Goal: Transaction & Acquisition: Download file/media

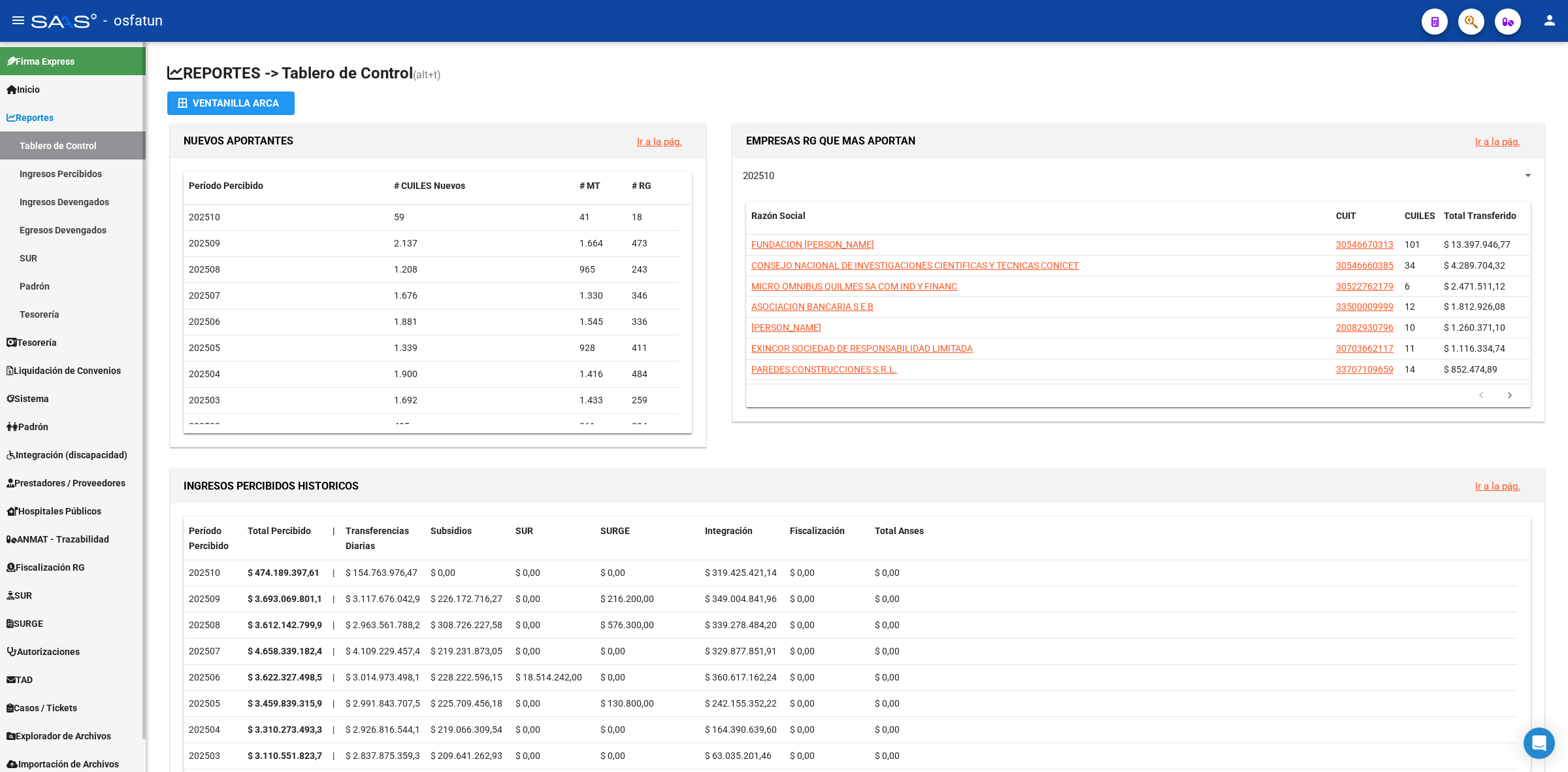
click at [79, 120] on link "Reportes" at bounding box center [73, 118] width 146 height 28
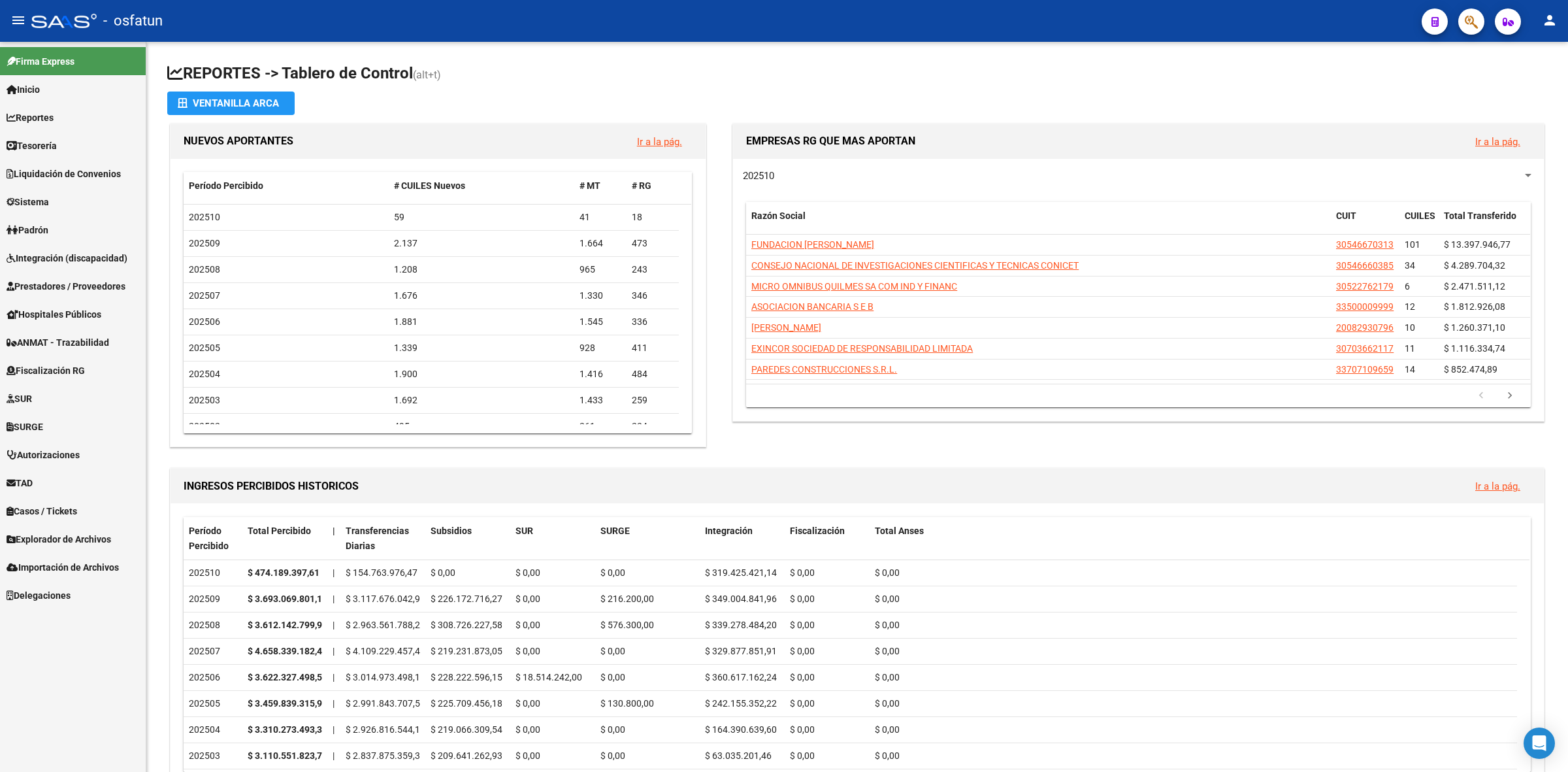
click at [63, 285] on span "Prestadores / Proveedores" at bounding box center [65, 286] width 119 height 14
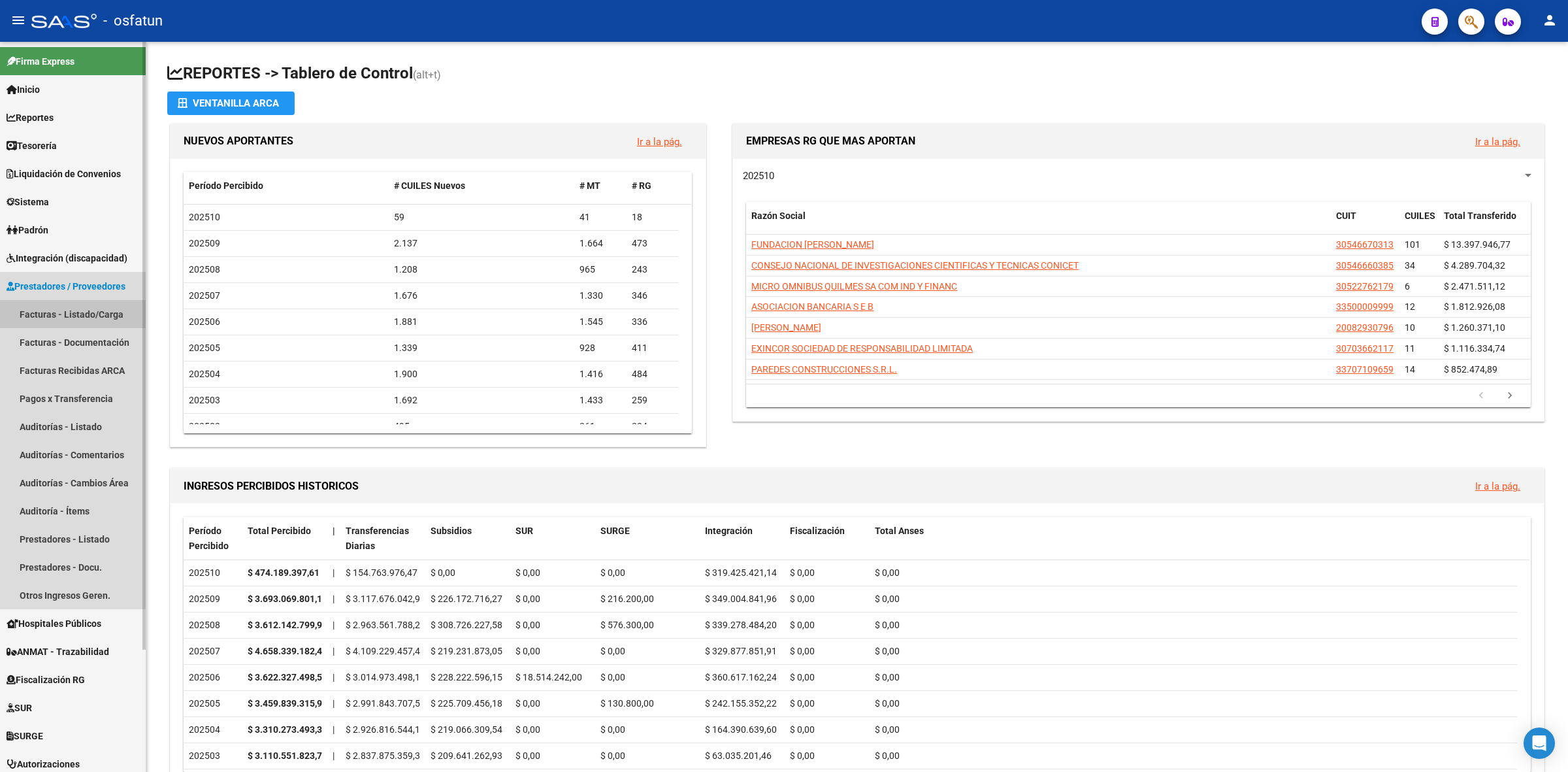
click at [65, 308] on link "Facturas - Listado/Carga" at bounding box center [73, 314] width 146 height 28
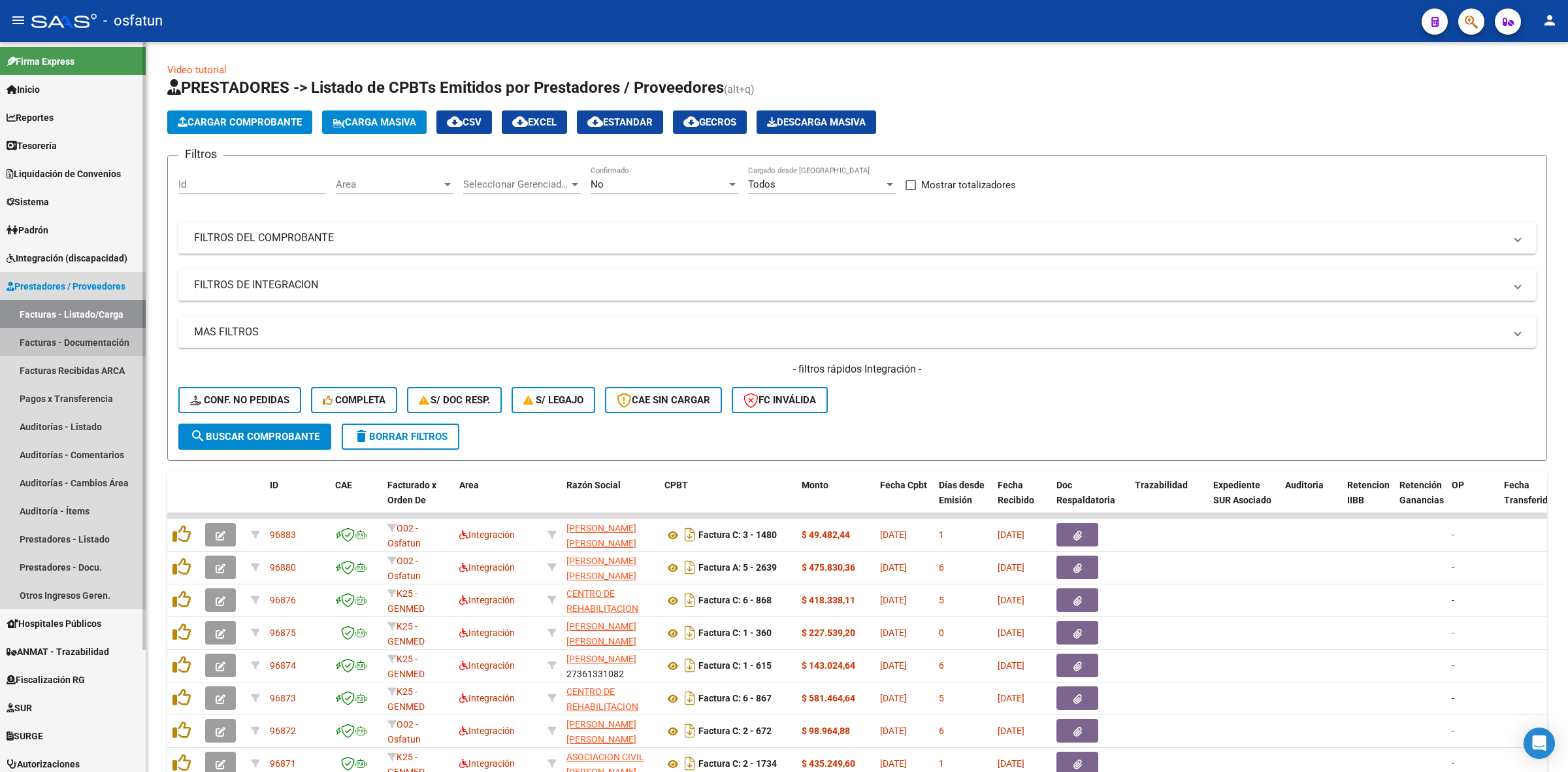
click at [65, 337] on link "Facturas - Documentación" at bounding box center [73, 342] width 146 height 28
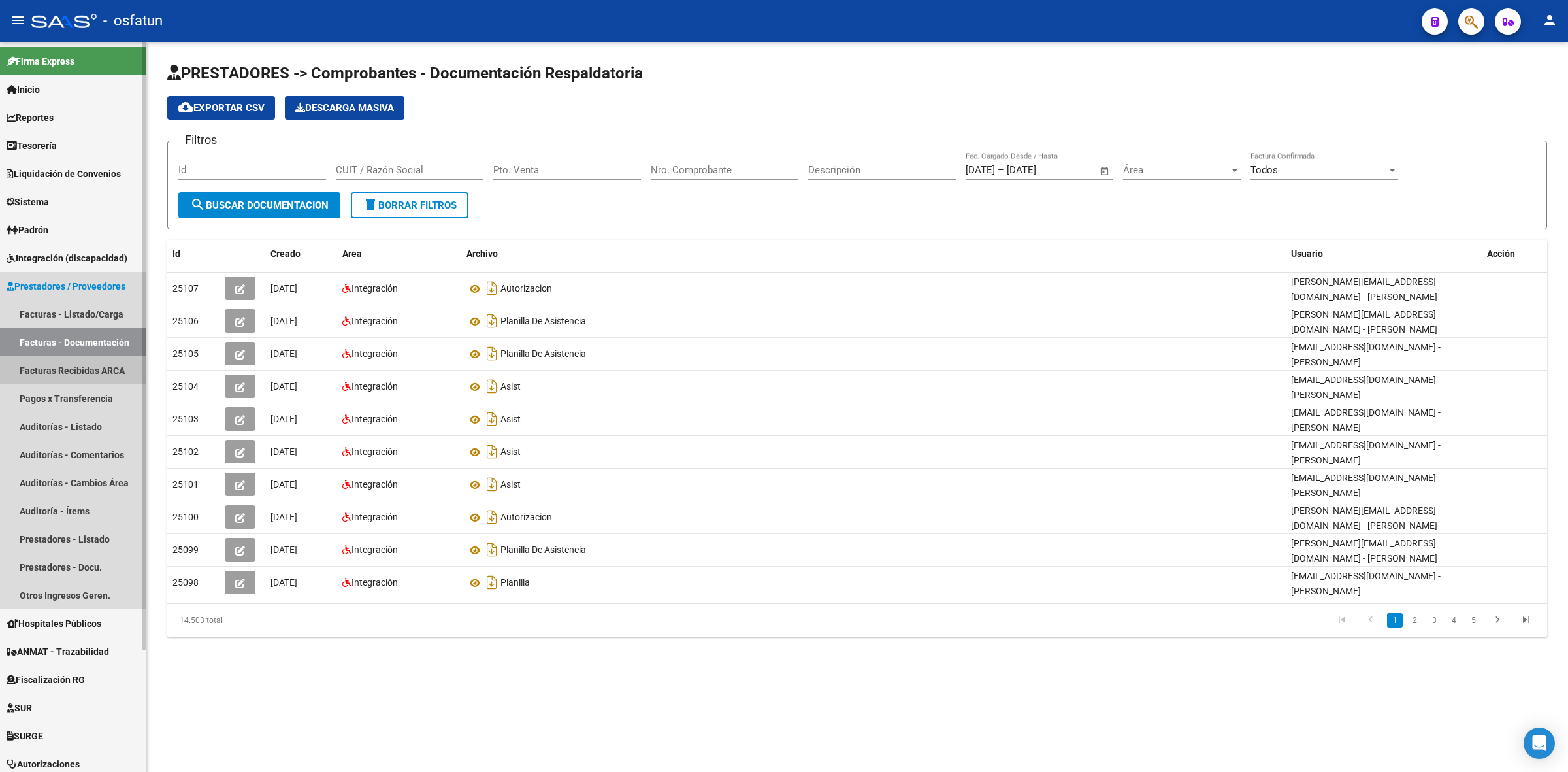
click at [67, 359] on link "Facturas Recibidas ARCA" at bounding box center [73, 370] width 146 height 28
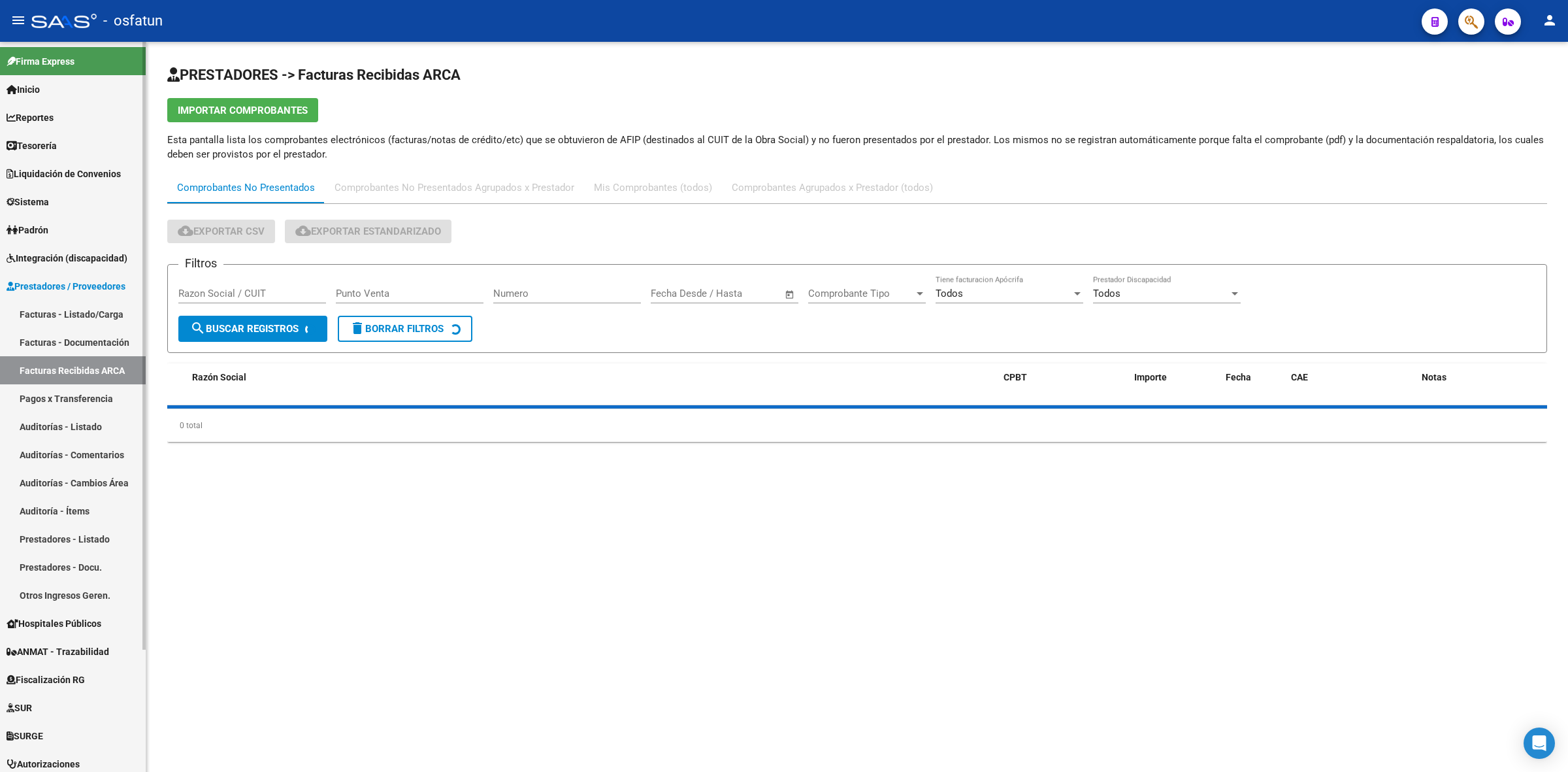
click at [72, 395] on link "Pagos x Transferencia" at bounding box center [73, 399] width 146 height 28
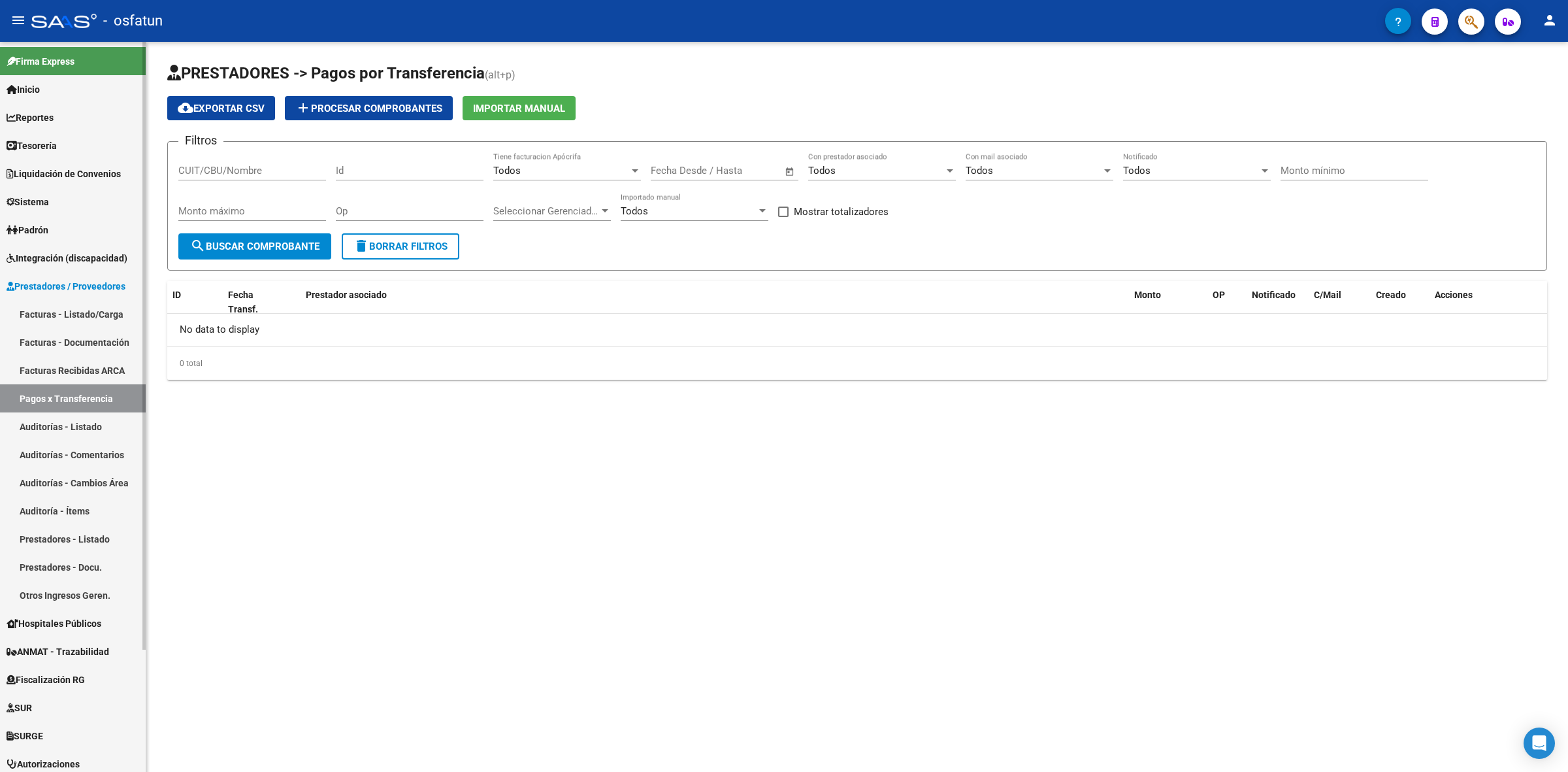
click at [76, 417] on link "Auditorías - Listado" at bounding box center [73, 427] width 146 height 28
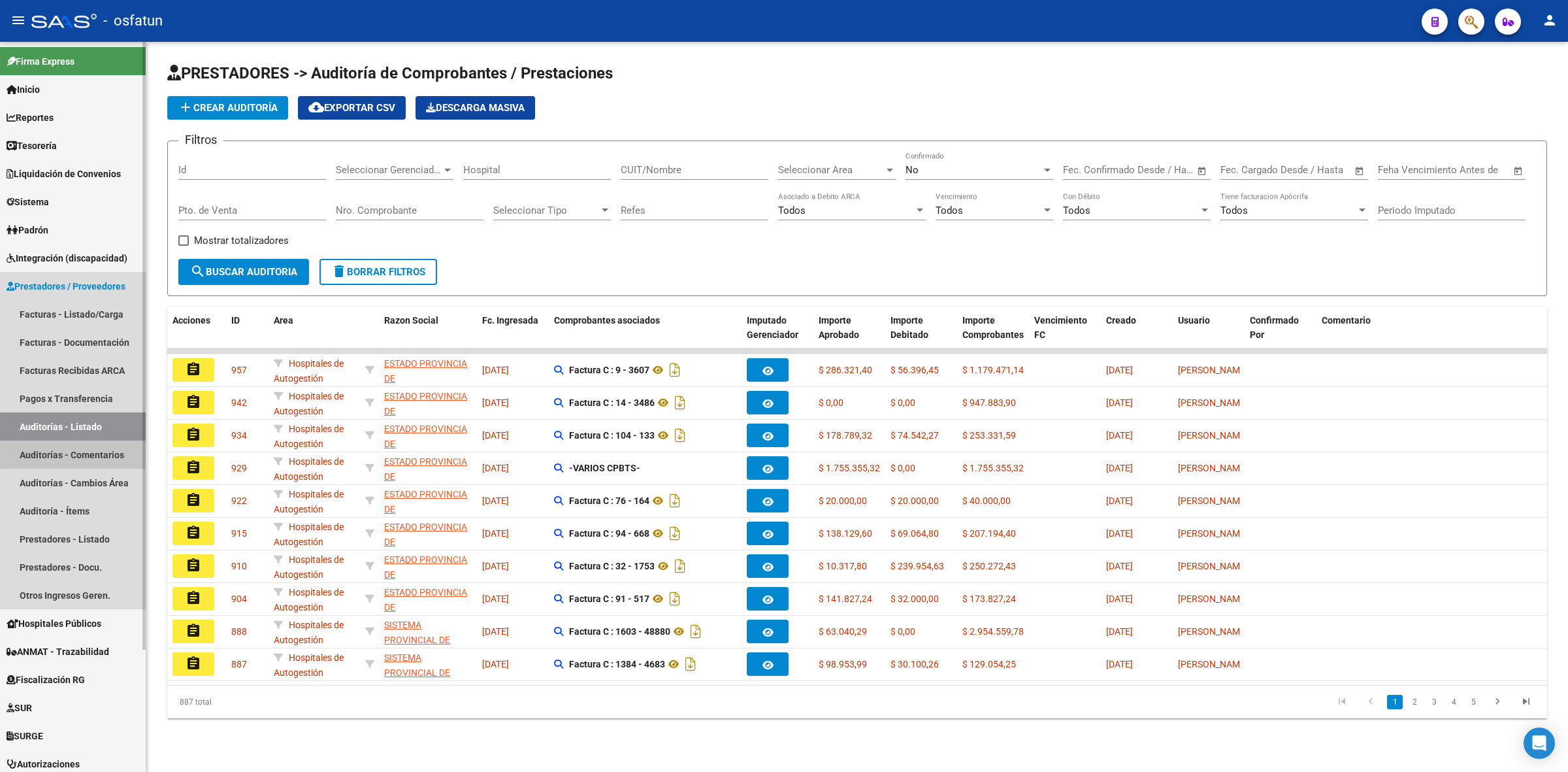
click at [86, 448] on link "Auditorías - Comentarios" at bounding box center [73, 455] width 146 height 28
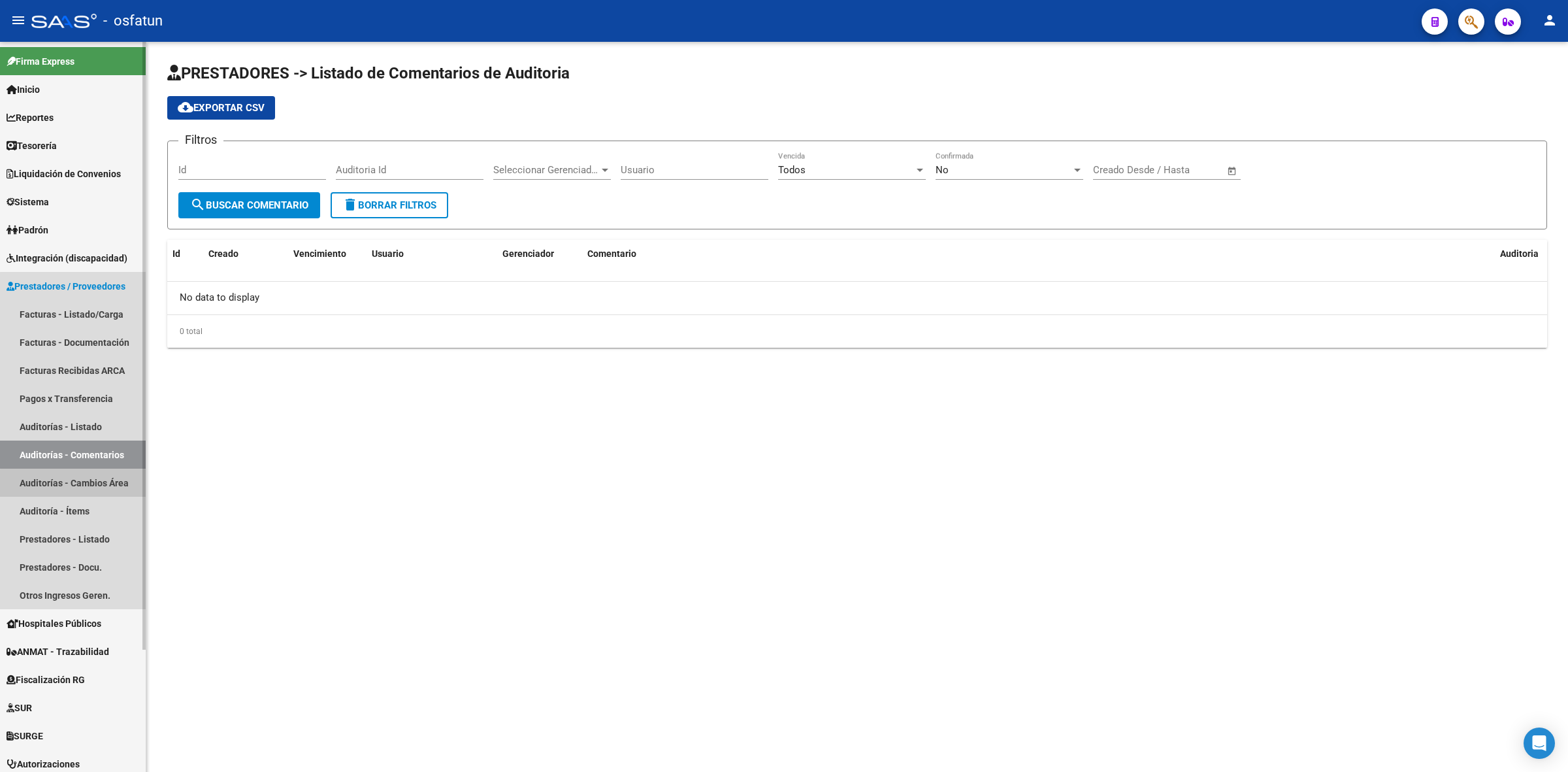
click at [86, 484] on link "Auditorías - Cambios Área" at bounding box center [73, 483] width 146 height 28
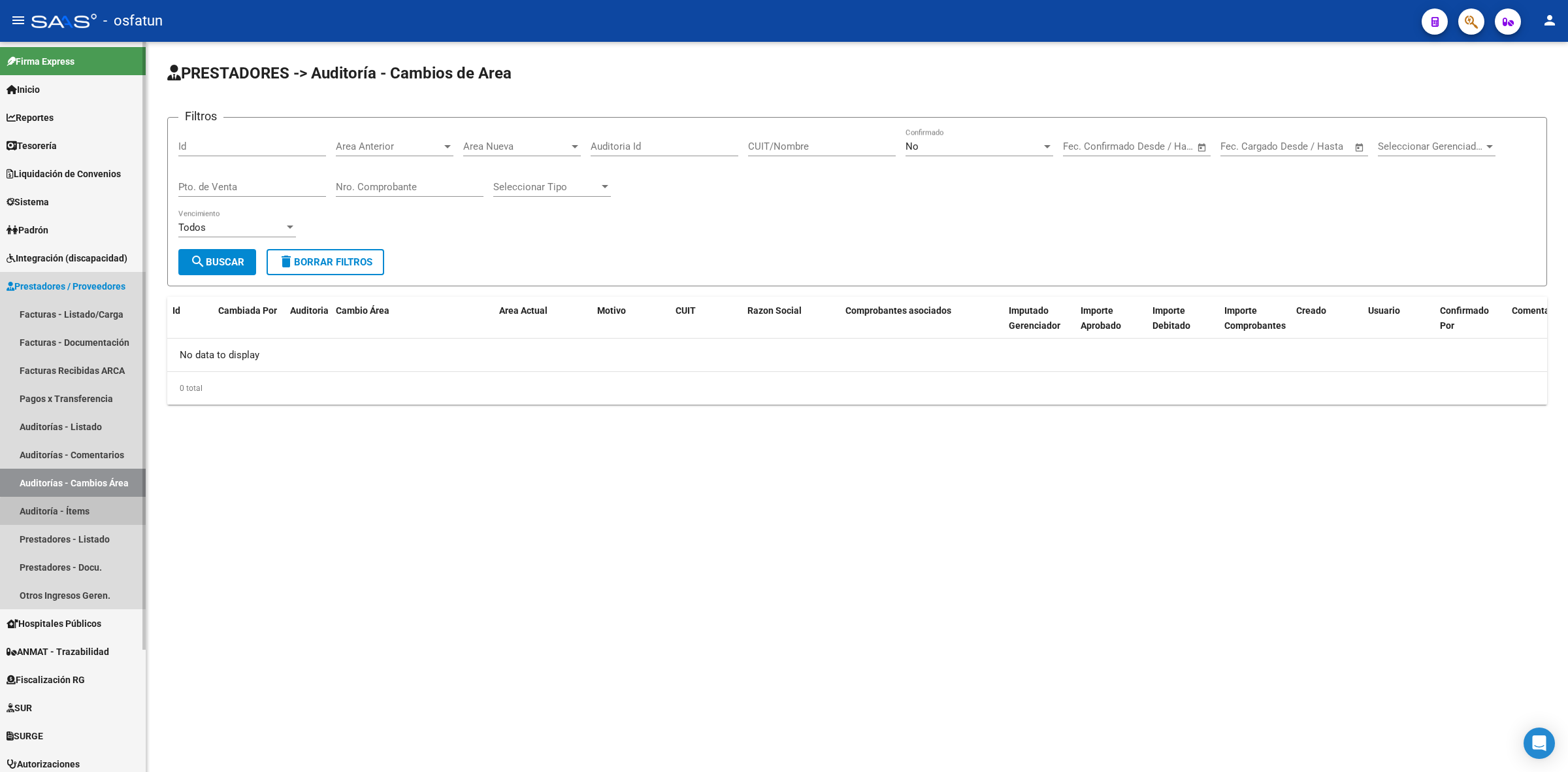
click at [86, 512] on link "Auditoría - Ítems" at bounding box center [73, 511] width 146 height 28
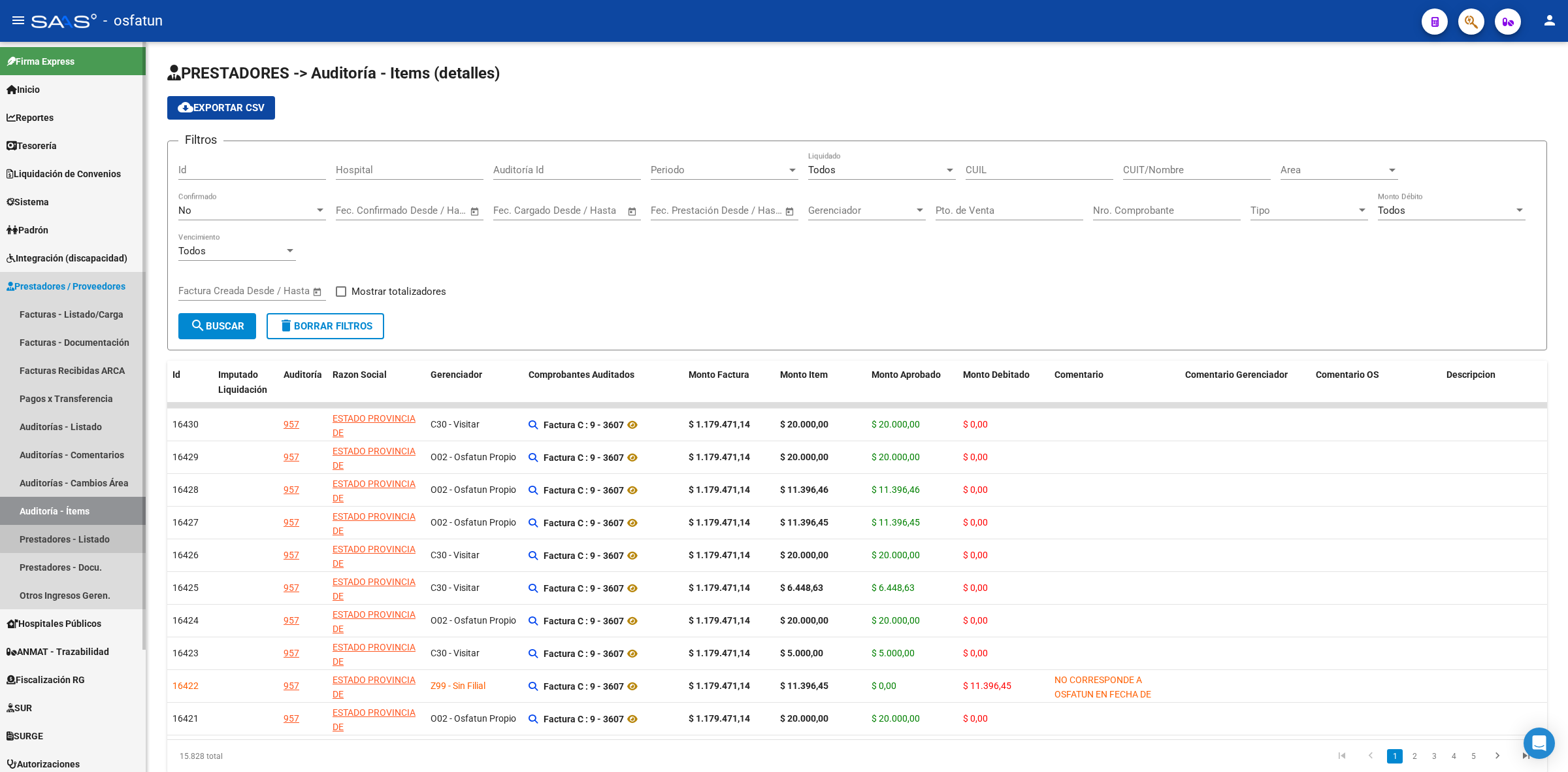
click at [81, 538] on link "Prestadores - Listado" at bounding box center [73, 539] width 146 height 28
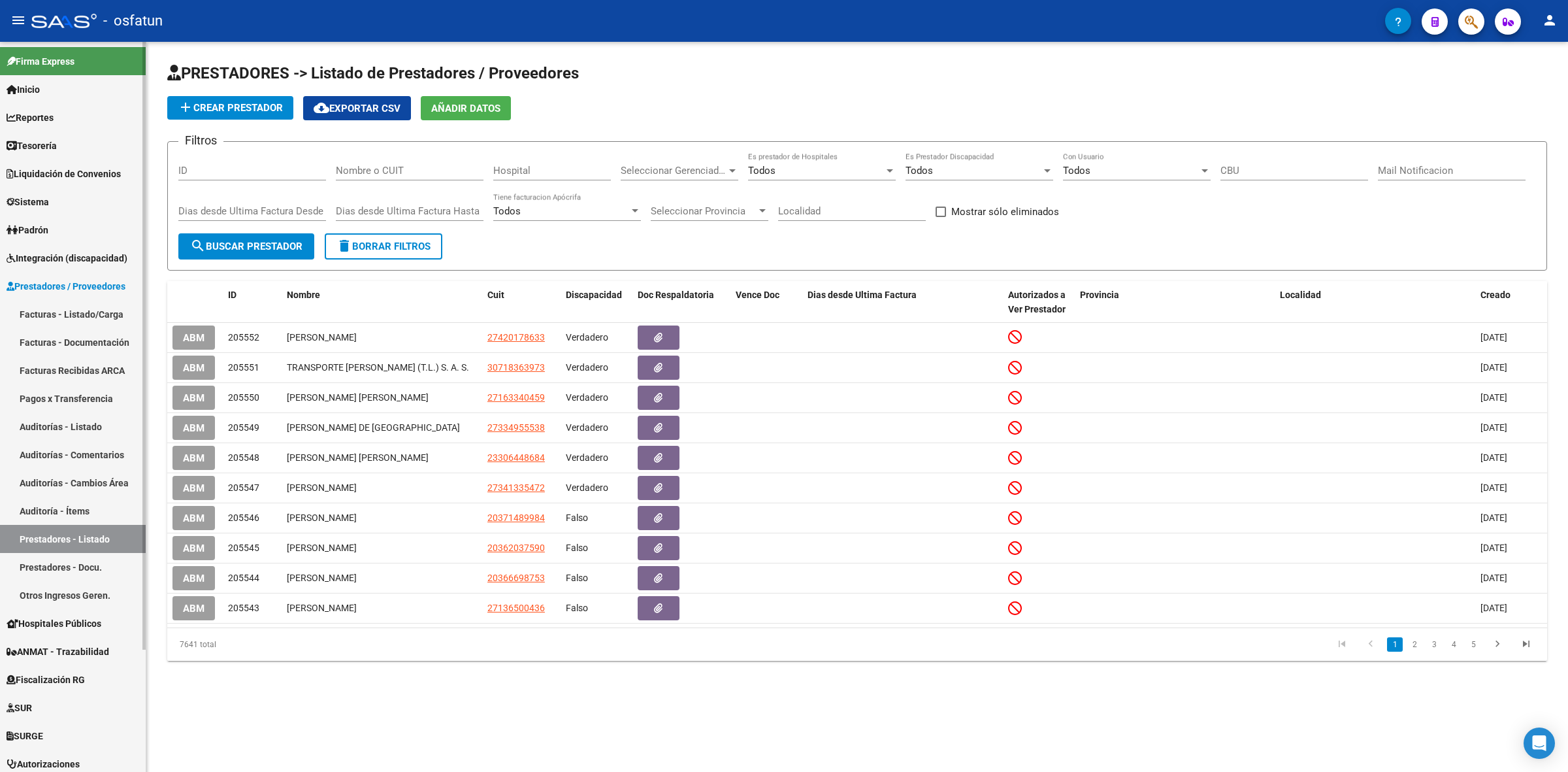
click at [81, 556] on link "Prestadores - Docu." at bounding box center [73, 567] width 146 height 28
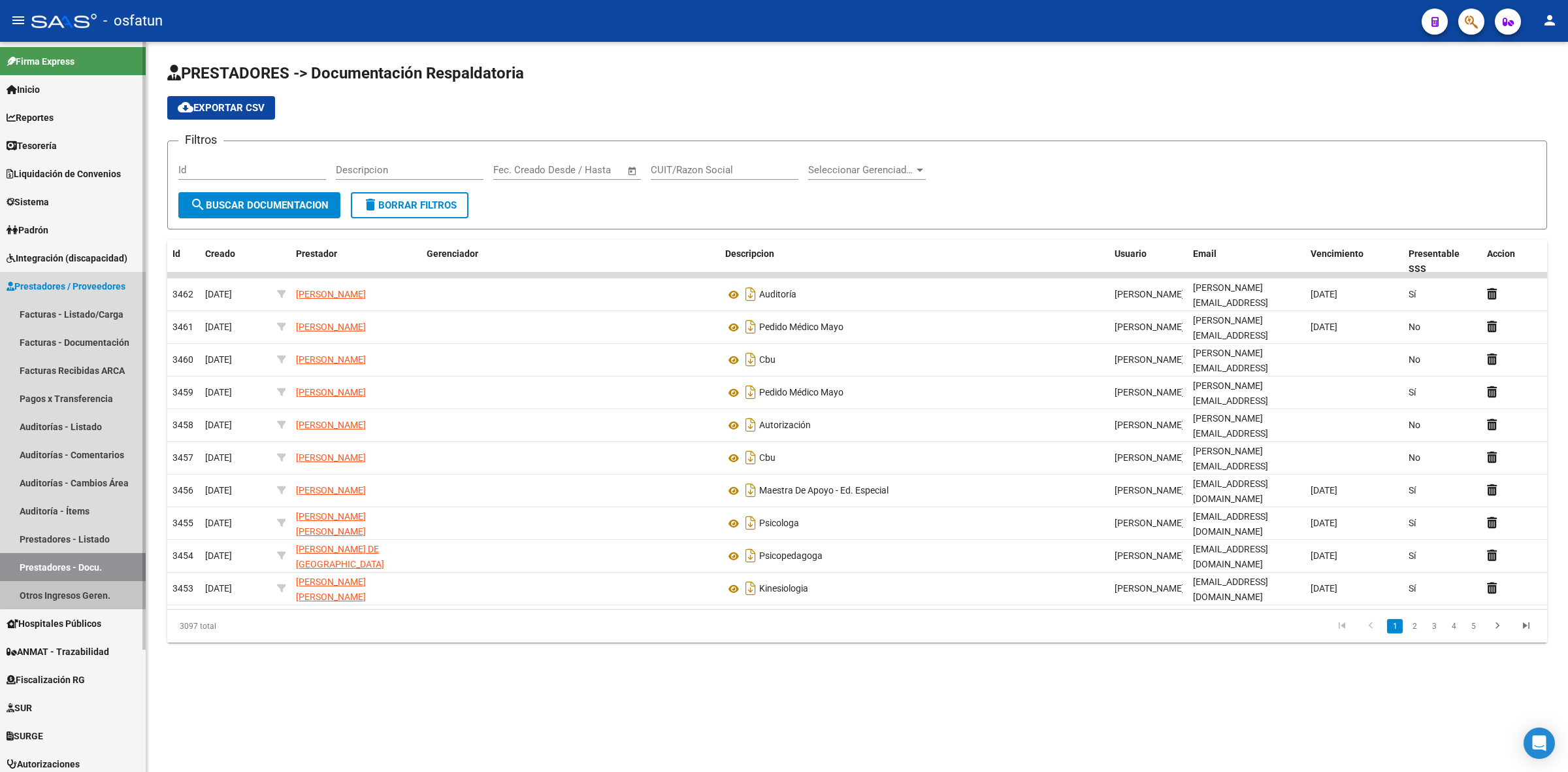
click at [79, 584] on link "Otros Ingresos Geren." at bounding box center [73, 595] width 146 height 28
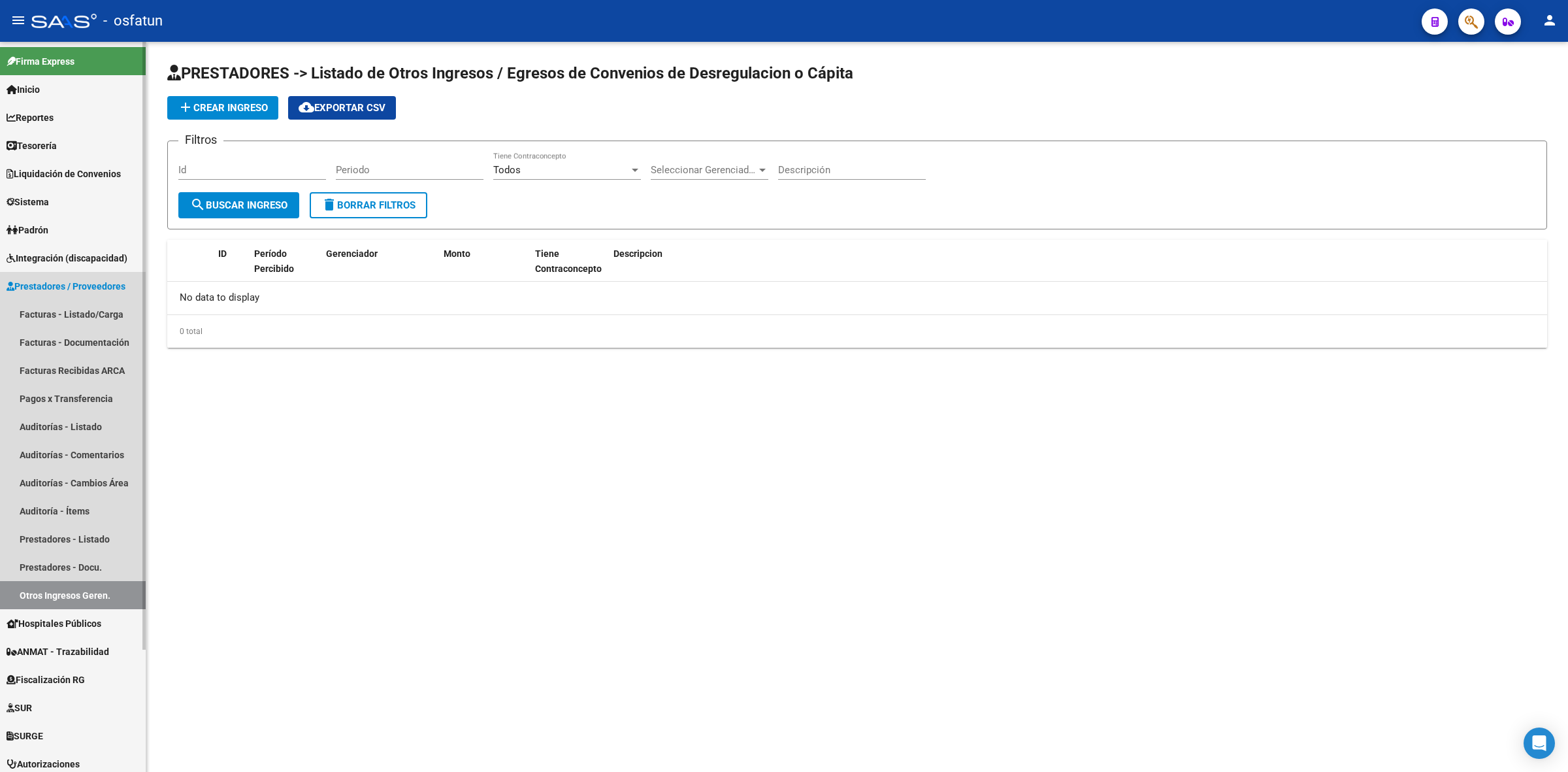
click at [73, 285] on span "Prestadores / Proveedores" at bounding box center [65, 286] width 119 height 14
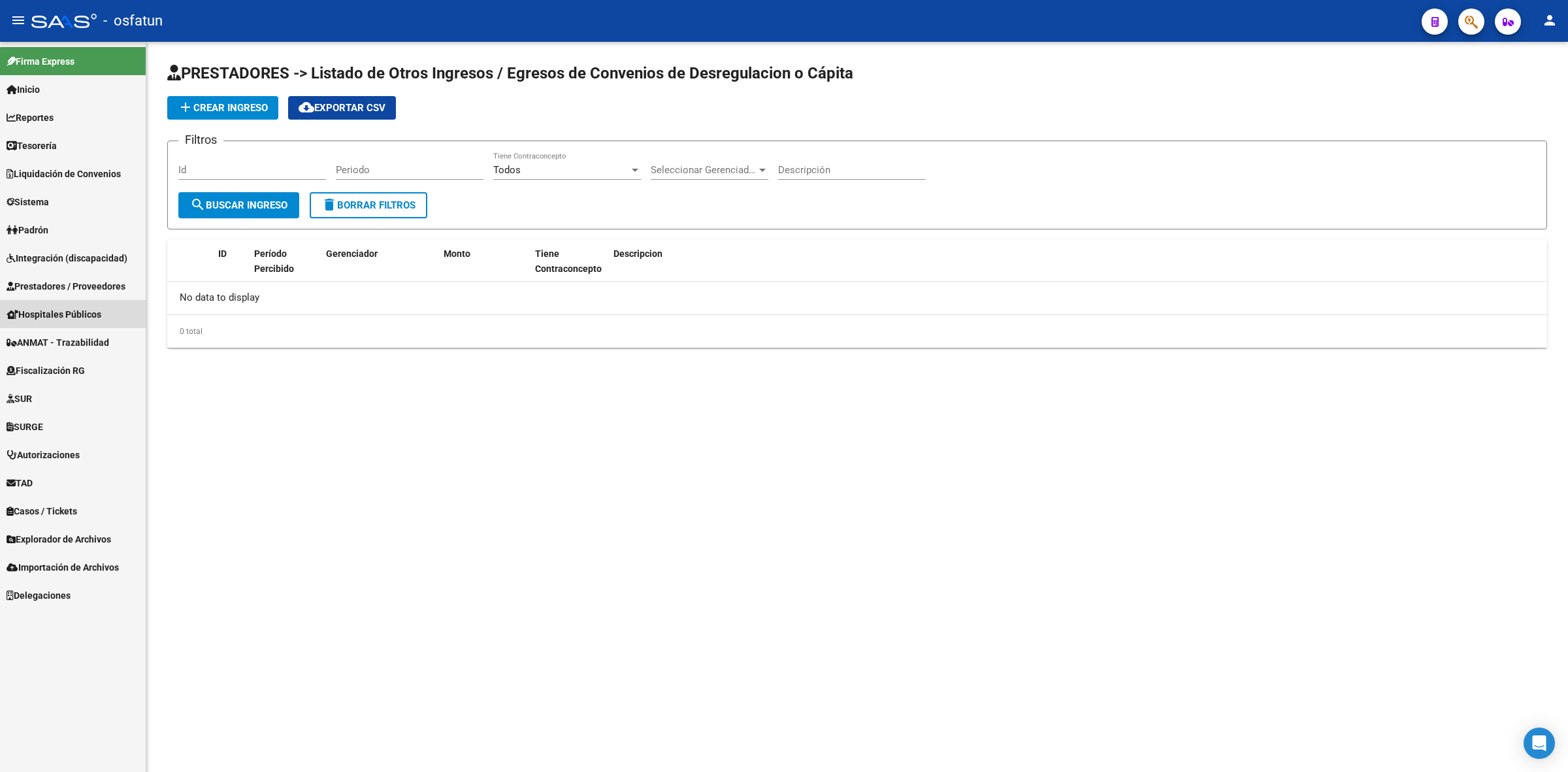
click at [75, 315] on span "Hospitales Públicos" at bounding box center [53, 314] width 94 height 14
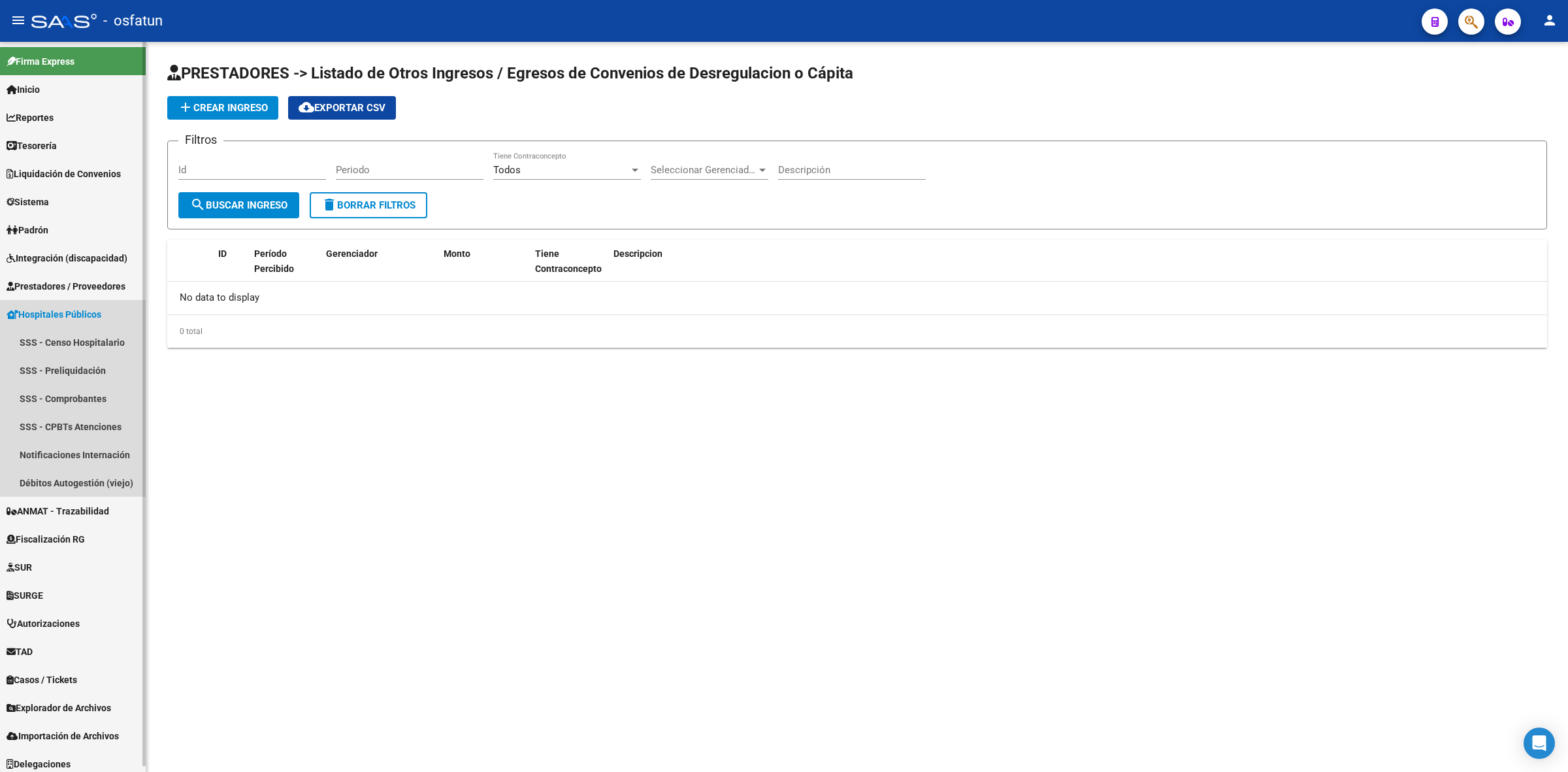
click at [75, 315] on span "Hospitales Públicos" at bounding box center [53, 314] width 94 height 14
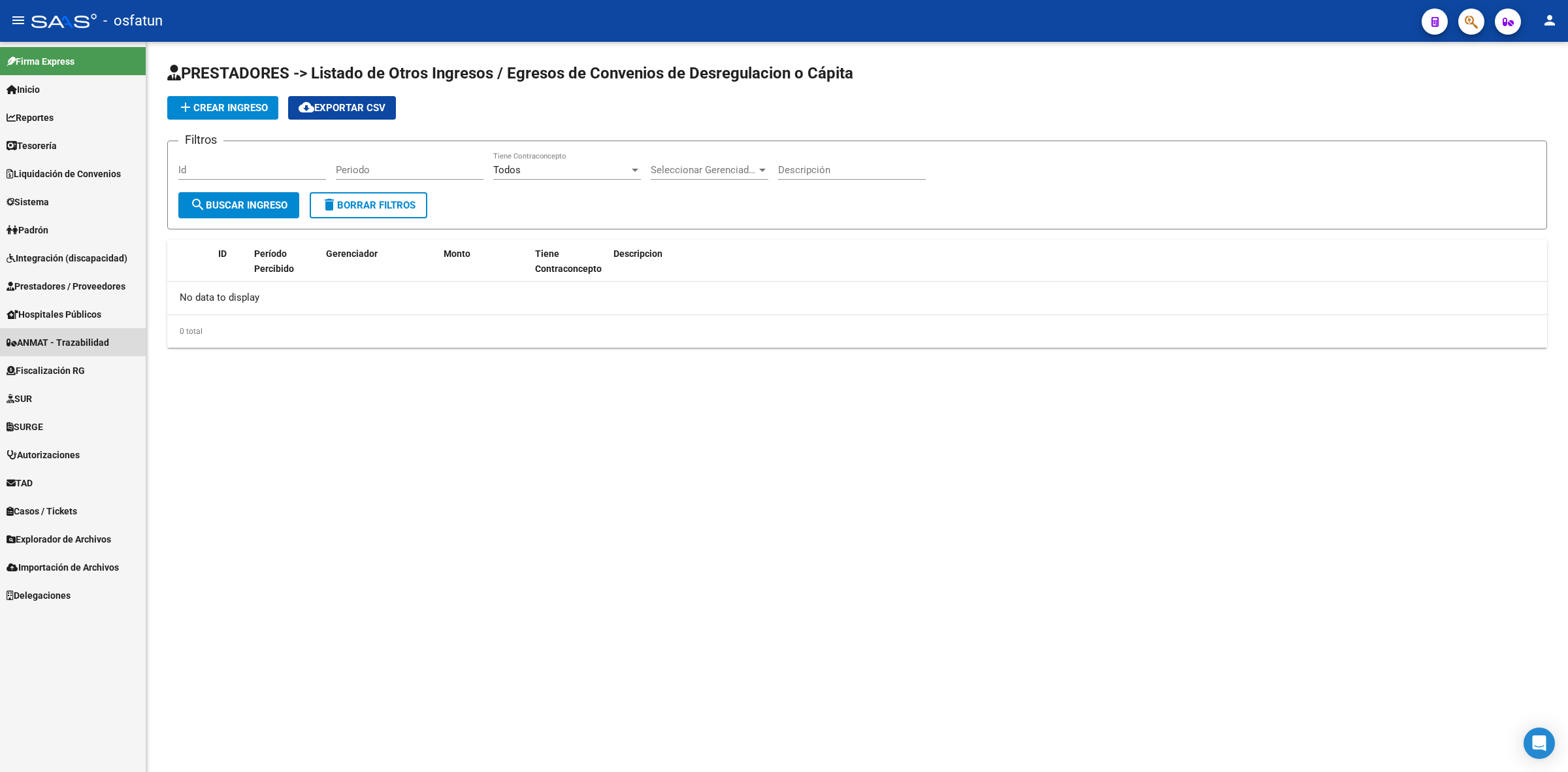
click at [76, 335] on span "ANMAT - Trazabilidad" at bounding box center [58, 342] width 103 height 14
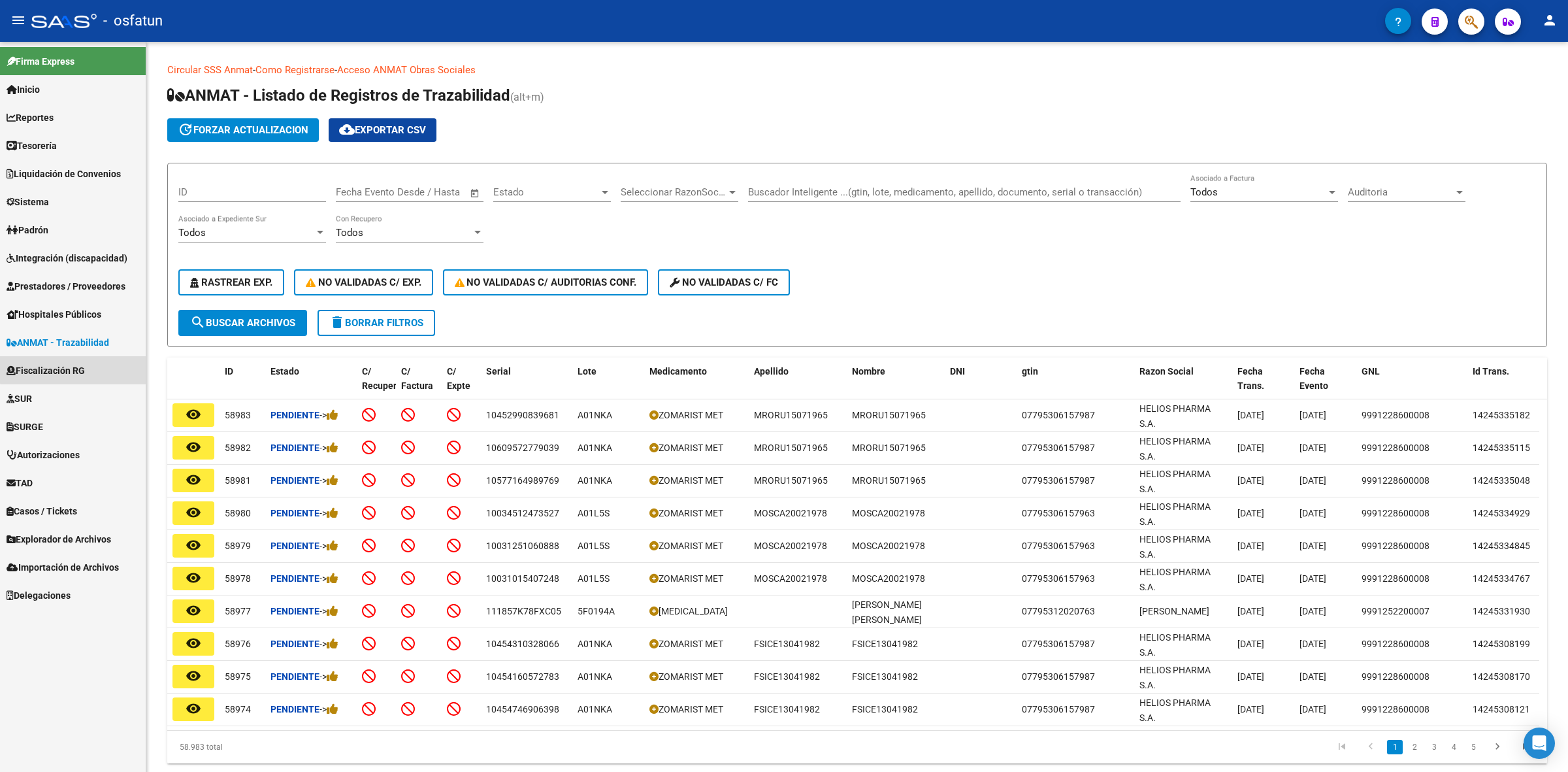
click at [77, 357] on link "Fiscalización RG" at bounding box center [73, 370] width 146 height 28
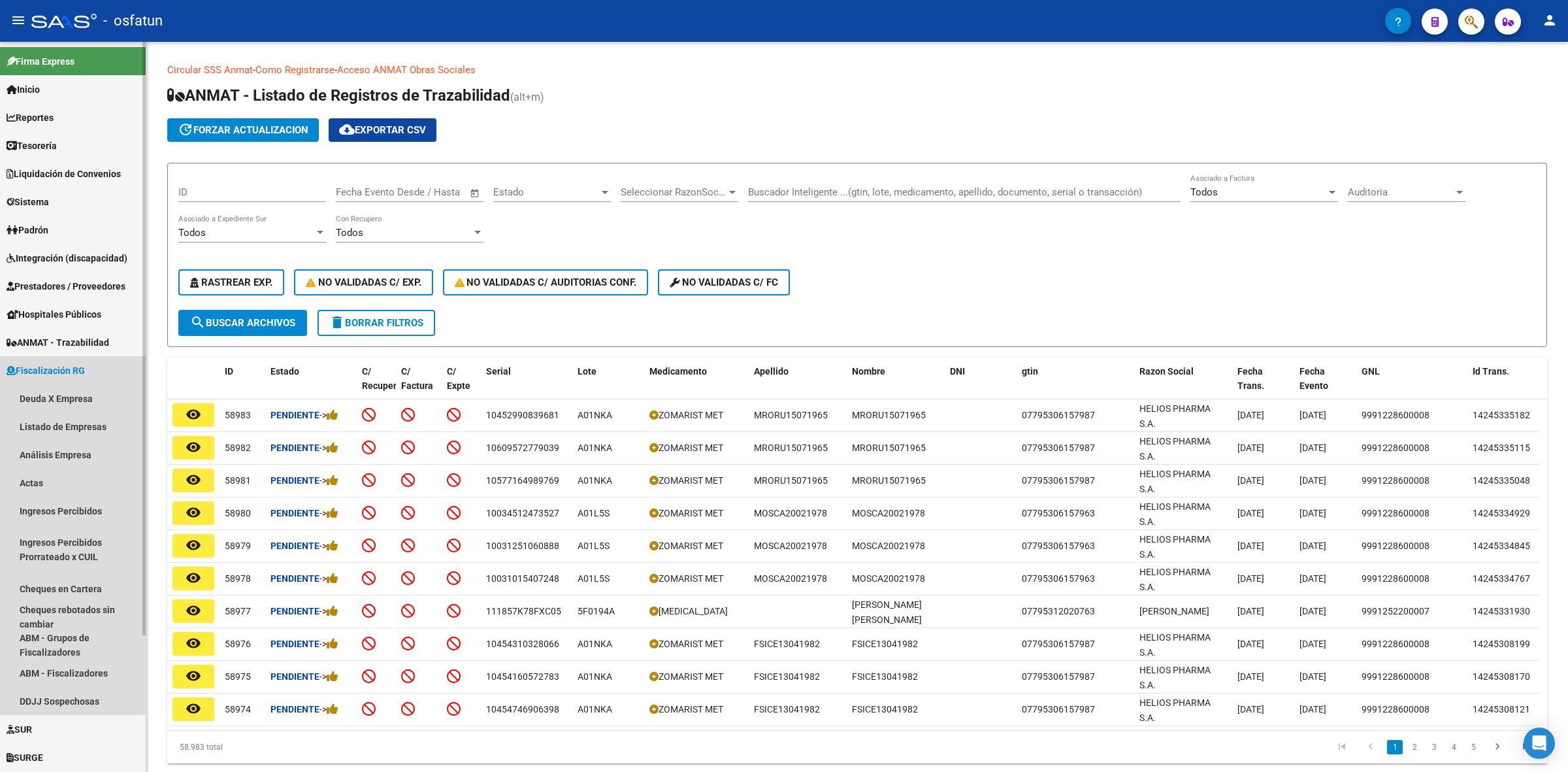
click at [68, 359] on link "Fiscalización RG" at bounding box center [73, 370] width 146 height 28
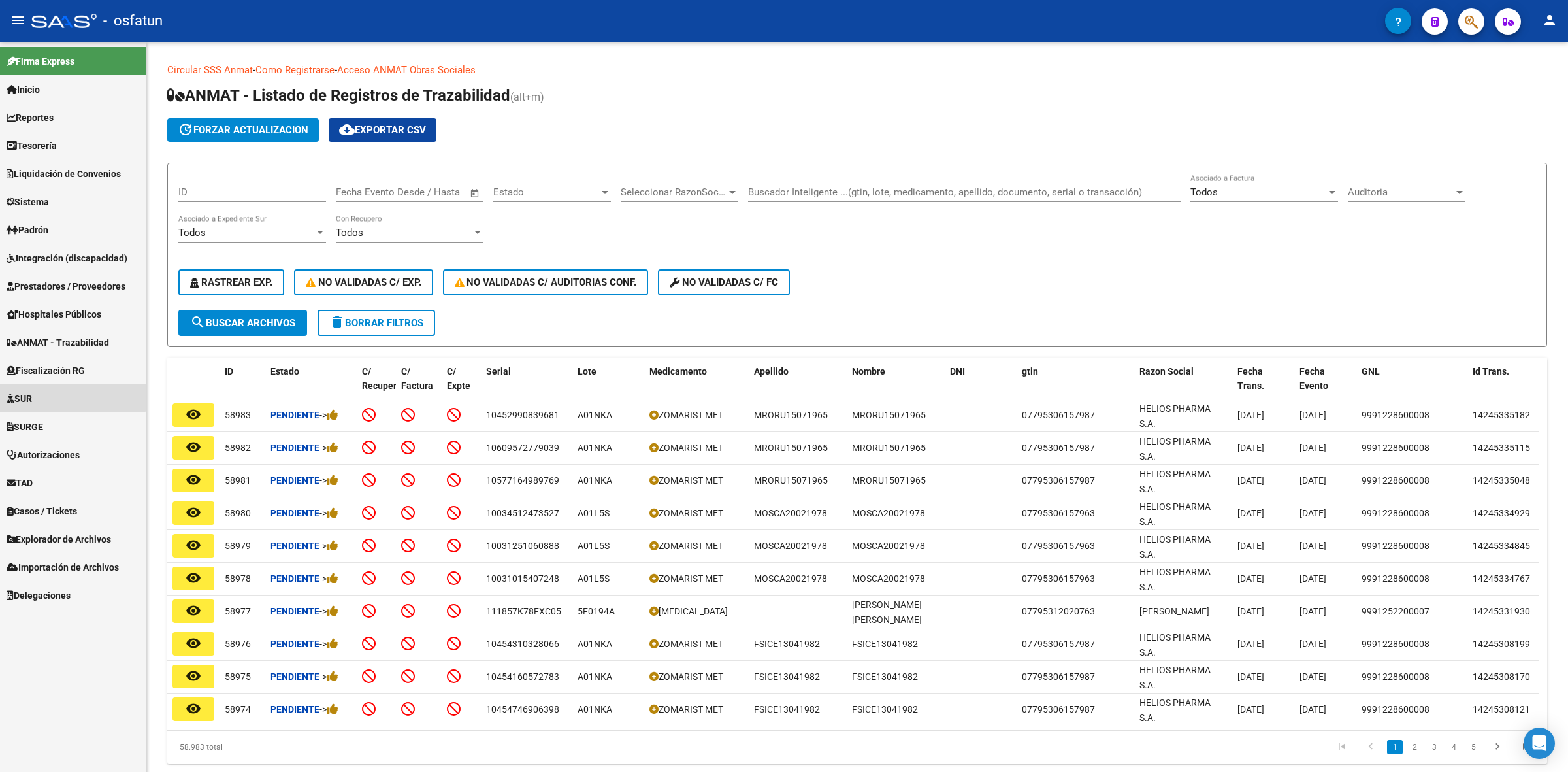
click at [73, 394] on link "SUR" at bounding box center [73, 399] width 146 height 28
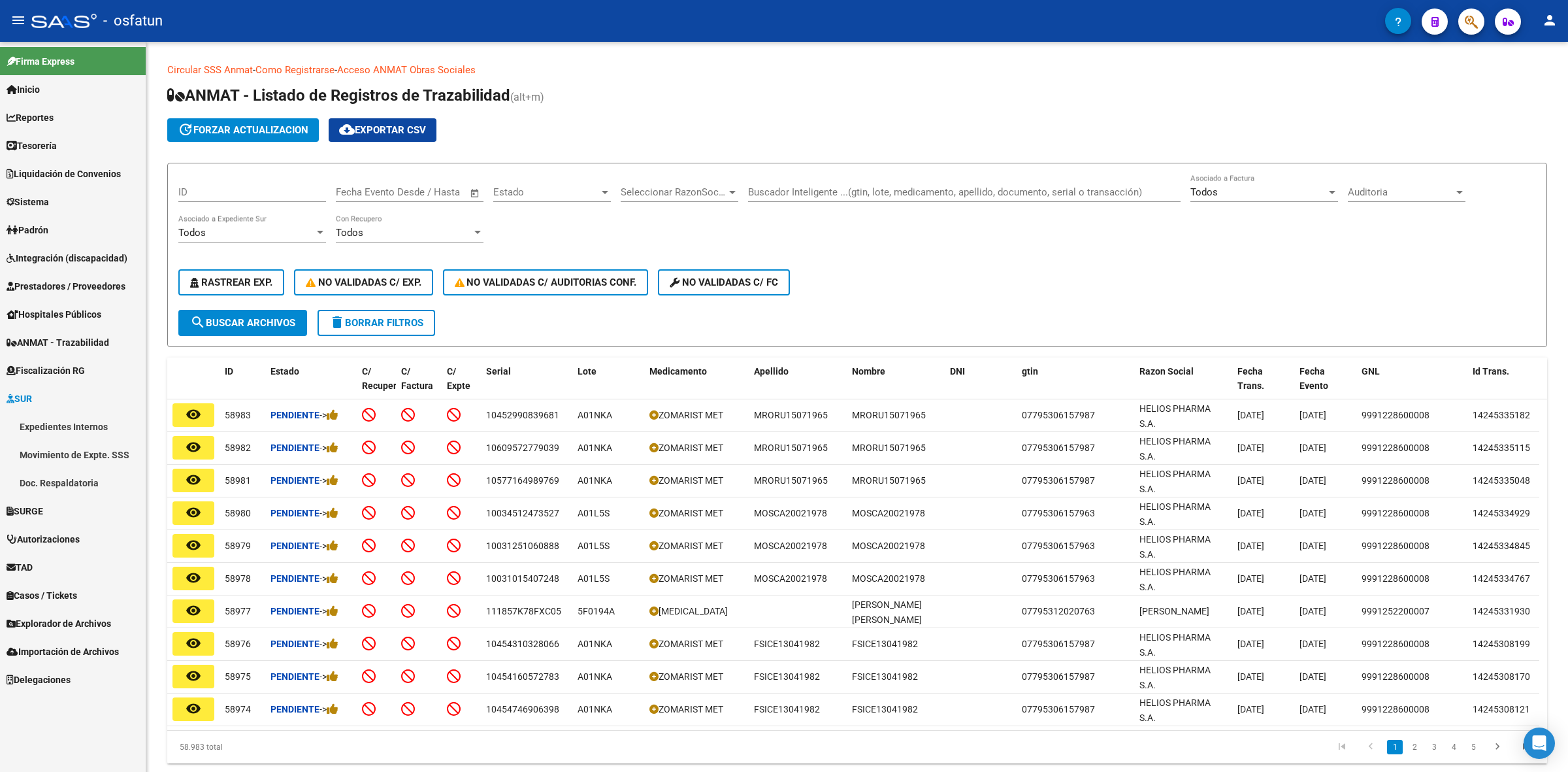
click at [73, 394] on link "SUR" at bounding box center [73, 399] width 146 height 28
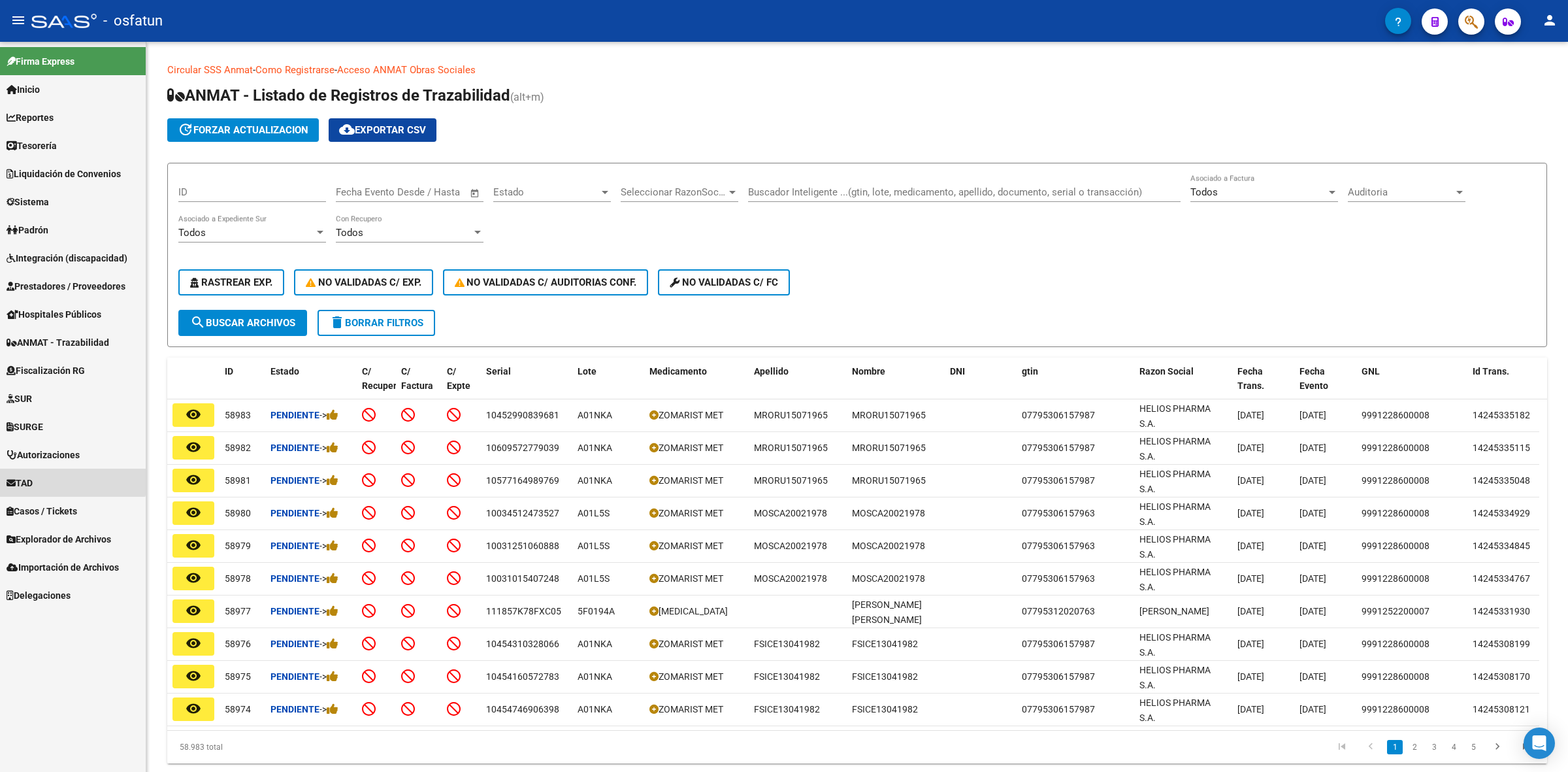
click at [69, 477] on link "TAD" at bounding box center [73, 483] width 146 height 28
click at [68, 504] on link "Notificaciones" at bounding box center [73, 511] width 146 height 28
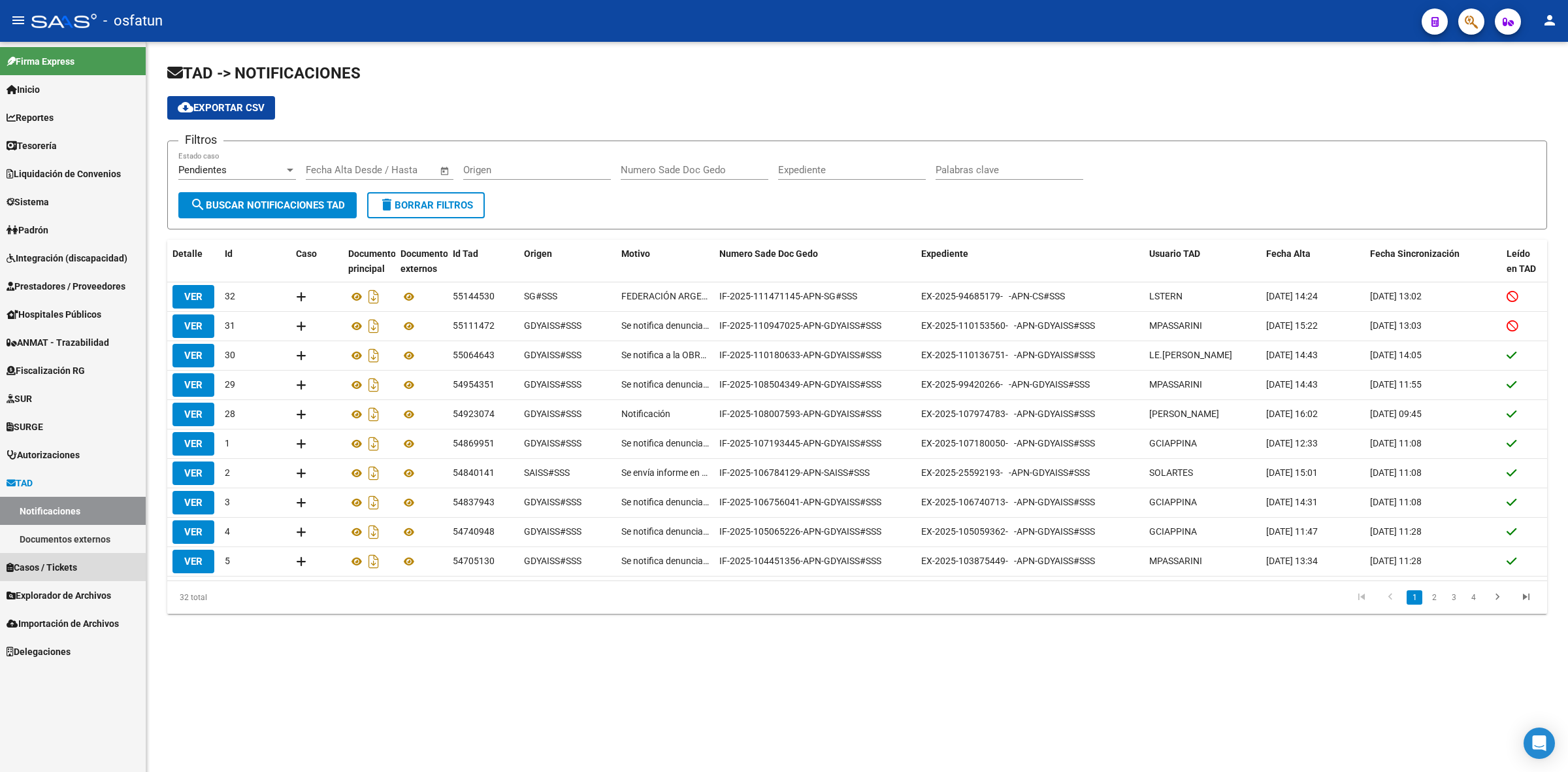
click at [40, 576] on link "Casos / Tickets" at bounding box center [73, 567] width 146 height 28
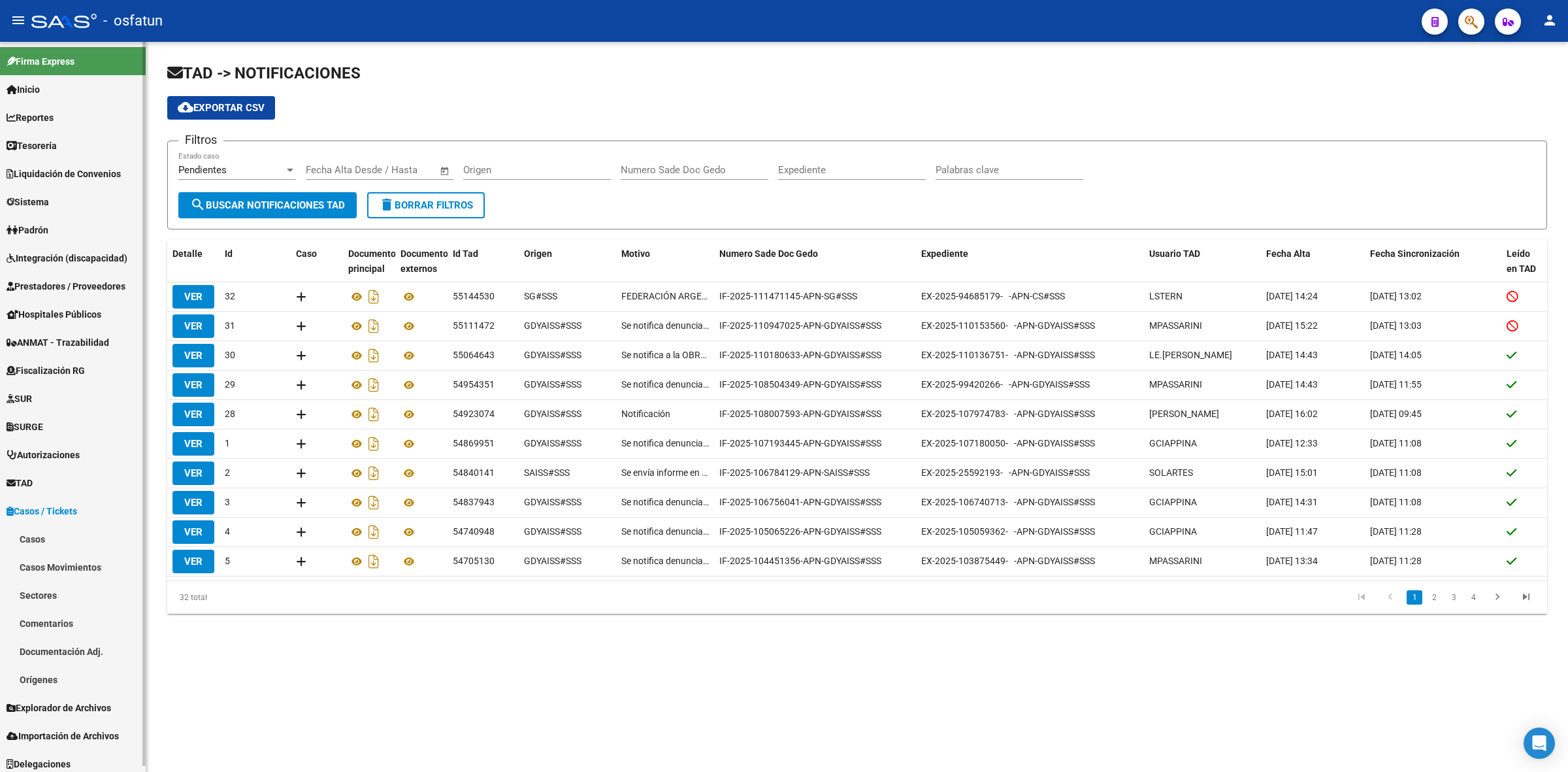
click at [52, 700] on span "Explorador de Archivos" at bounding box center [59, 707] width 105 height 14
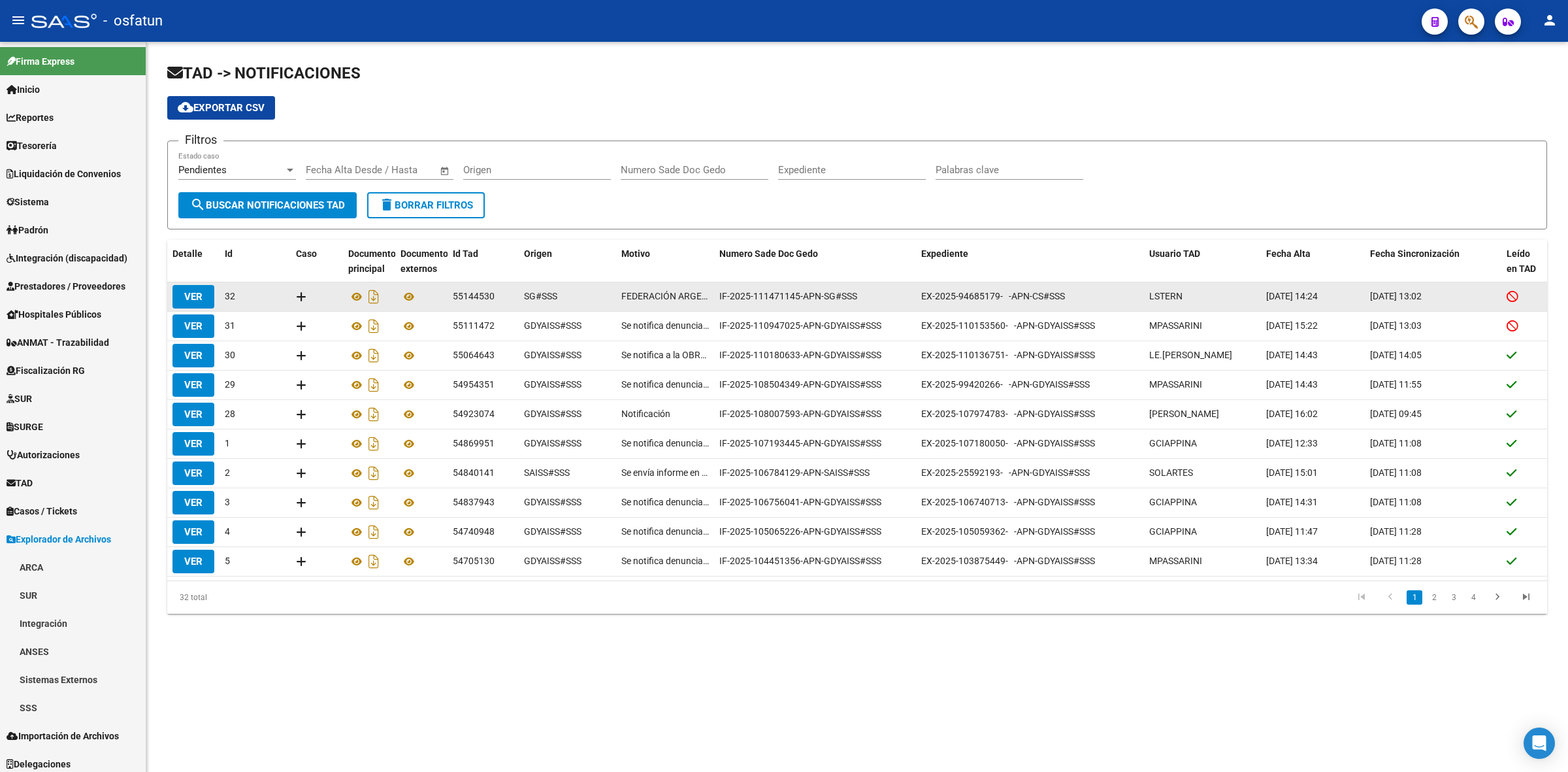
click at [676, 286] on datatable-body-cell "FEDERACIÓN ARGENTINA DEL TRABAJADOR DE LAS UNIVERSIDADES NACIONALES Tengo el ag…" at bounding box center [665, 296] width 98 height 29
click at [359, 301] on icon at bounding box center [357, 296] width 17 height 16
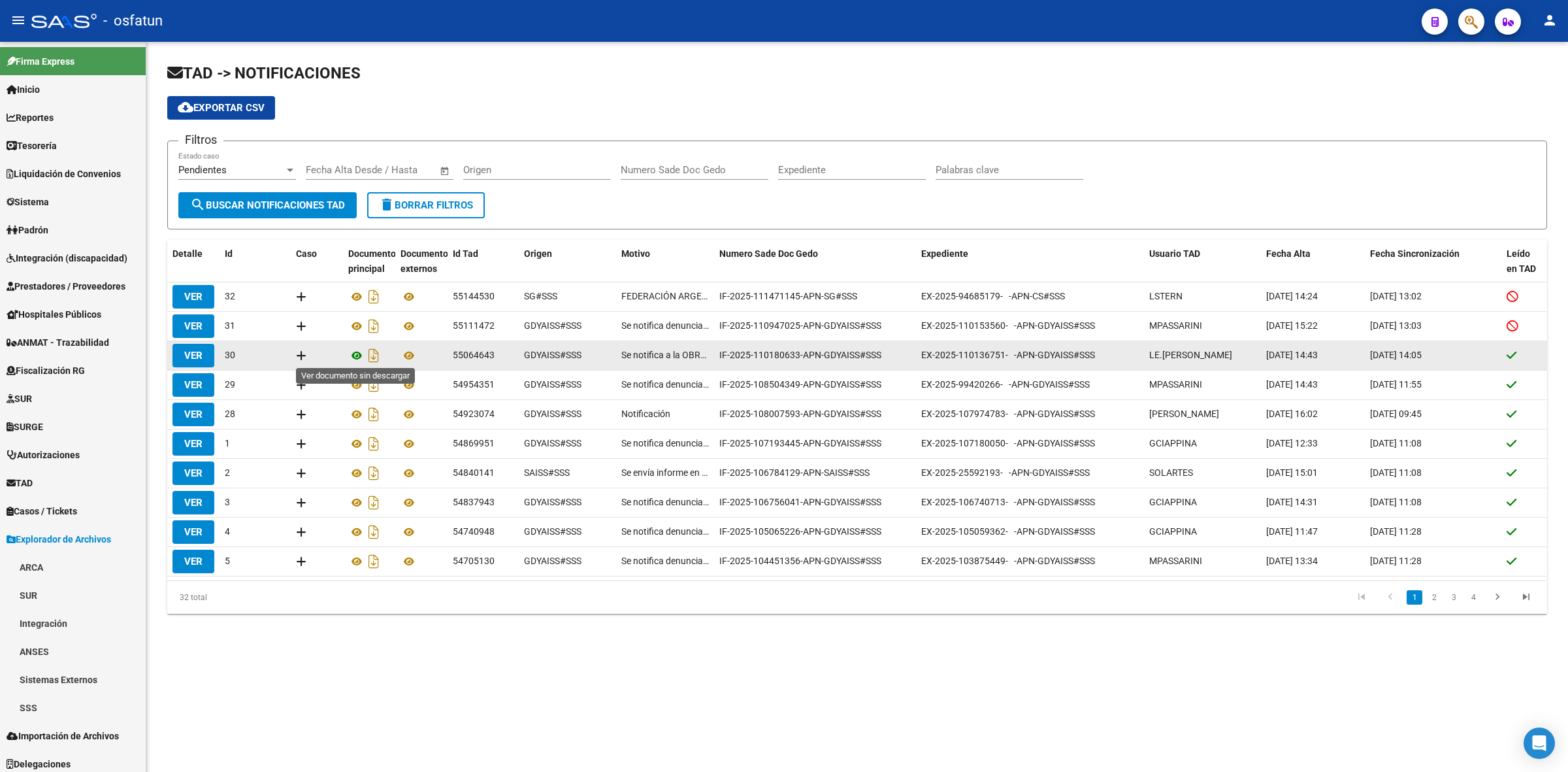
click at [358, 356] on icon at bounding box center [357, 355] width 17 height 16
